Goal: Check status: Check status

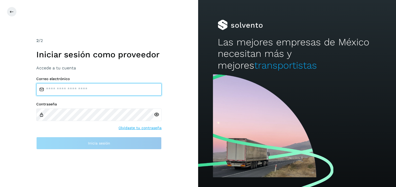
click at [107, 87] on input "email" at bounding box center [98, 89] width 125 height 13
type input "**********"
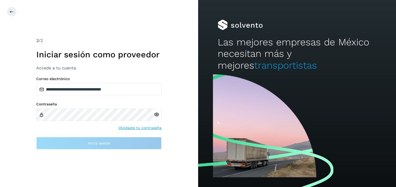
click at [155, 116] on div at bounding box center [158, 115] width 8 height 13
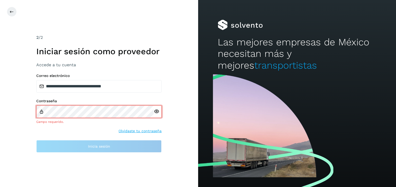
click at [158, 109] on icon at bounding box center [156, 111] width 5 height 5
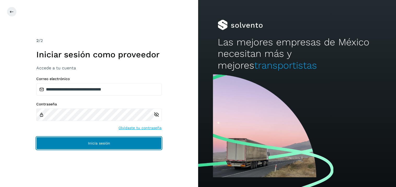
click at [100, 145] on span "Inicia sesión" at bounding box center [99, 144] width 22 height 4
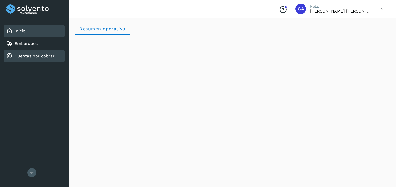
click at [32, 57] on link "Cuentas por cobrar" at bounding box center [35, 56] width 40 height 5
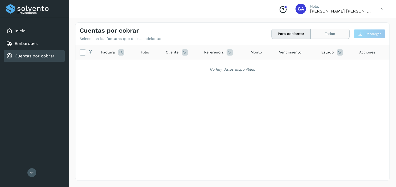
click at [331, 35] on button "Todas" at bounding box center [330, 34] width 39 height 10
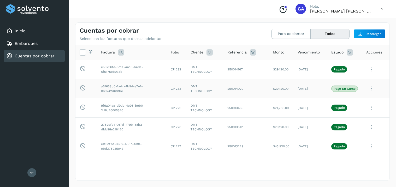
click at [337, 89] on p "Pago en curso" at bounding box center [345, 89] width 22 height 4
click at [263, 93] on td "250014020" at bounding box center [246, 88] width 46 height 19
click at [373, 90] on icon at bounding box center [372, 88] width 10 height 11
click at [372, 90] on div at bounding box center [198, 93] width 396 height 187
click at [372, 90] on icon at bounding box center [372, 88] width 10 height 11
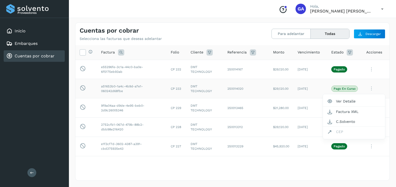
click at [243, 93] on div at bounding box center [198, 93] width 396 height 187
